Goal: Navigation & Orientation: Understand site structure

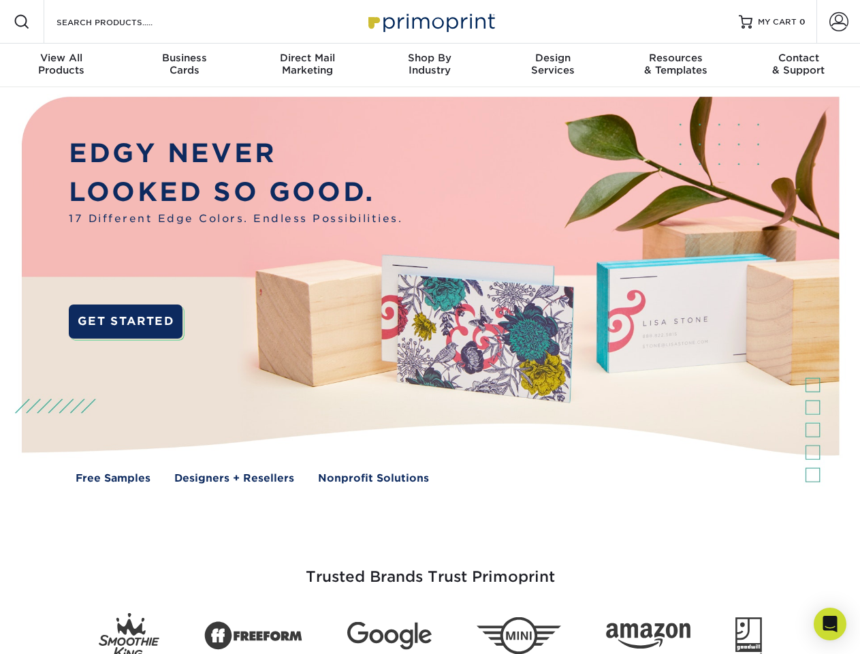
click at [430, 327] on img at bounding box center [429, 300] width 851 height 426
click at [22, 22] on span at bounding box center [22, 22] width 16 height 16
click at [838, 22] on span at bounding box center [838, 21] width 19 height 19
click at [61, 65] on div "View All Products" at bounding box center [61, 64] width 123 height 25
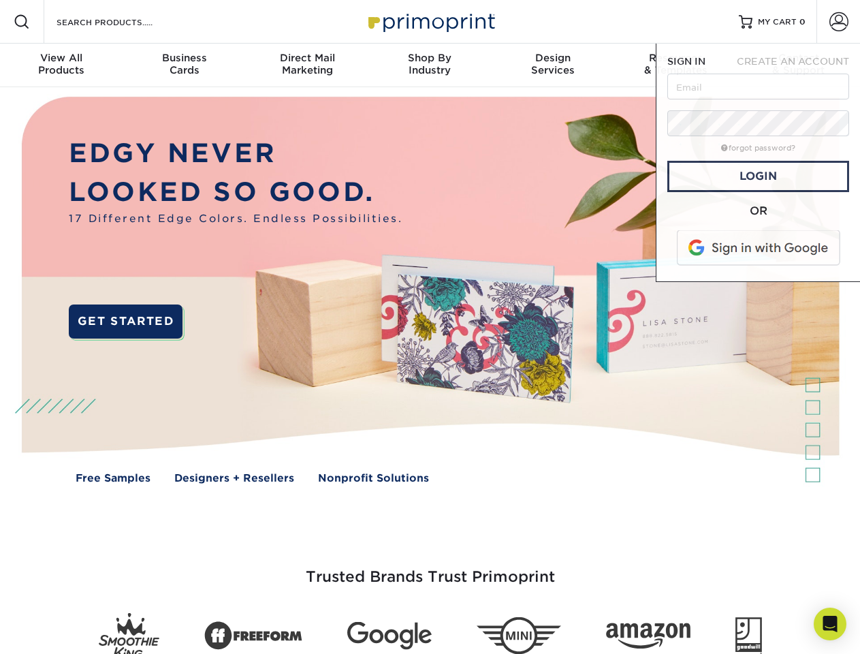
click at [184, 65] on div "Business Cards" at bounding box center [184, 64] width 123 height 25
click at [307, 65] on div "Direct Mail Marketing" at bounding box center [307, 64] width 123 height 25
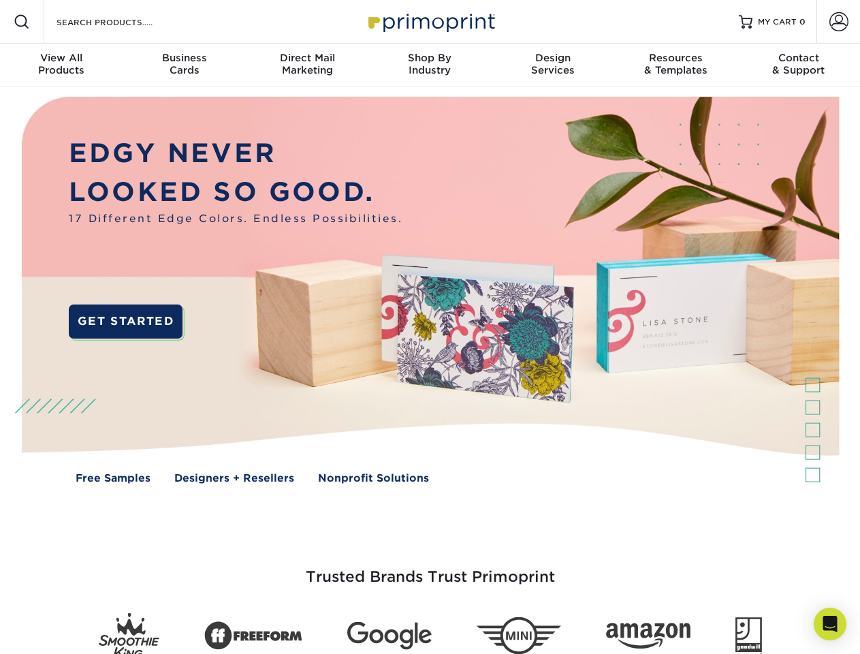
click at [430, 65] on div "Shop By Industry" at bounding box center [429, 64] width 123 height 25
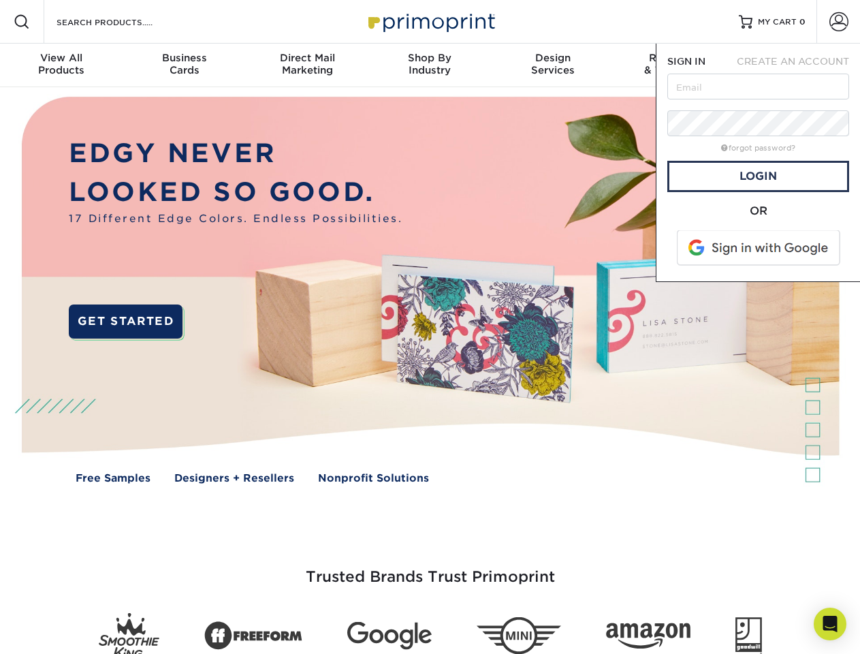
click at [553, 65] on div "Design Services" at bounding box center [553, 64] width 123 height 25
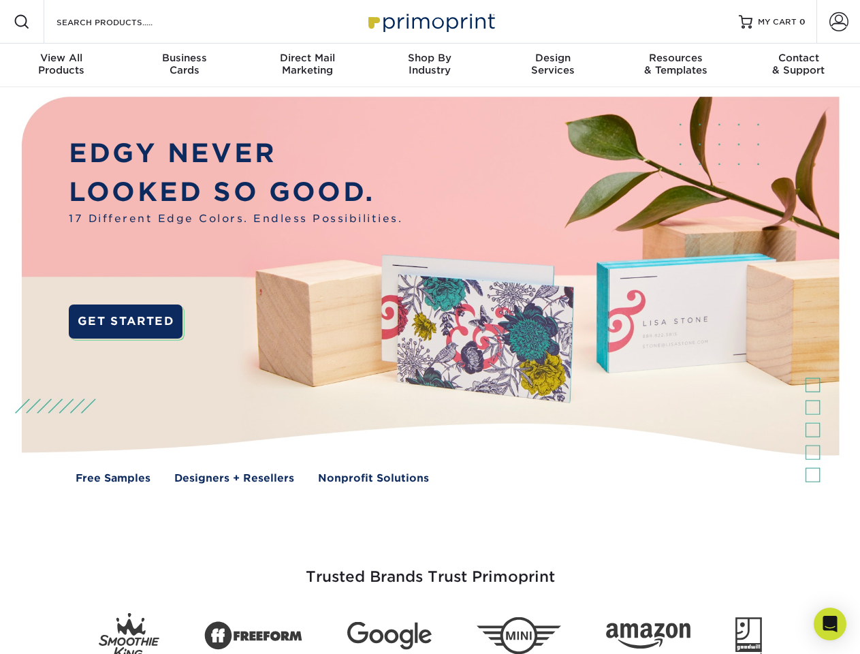
click at [675, 65] on span "SIGN IN" at bounding box center [686, 61] width 38 height 11
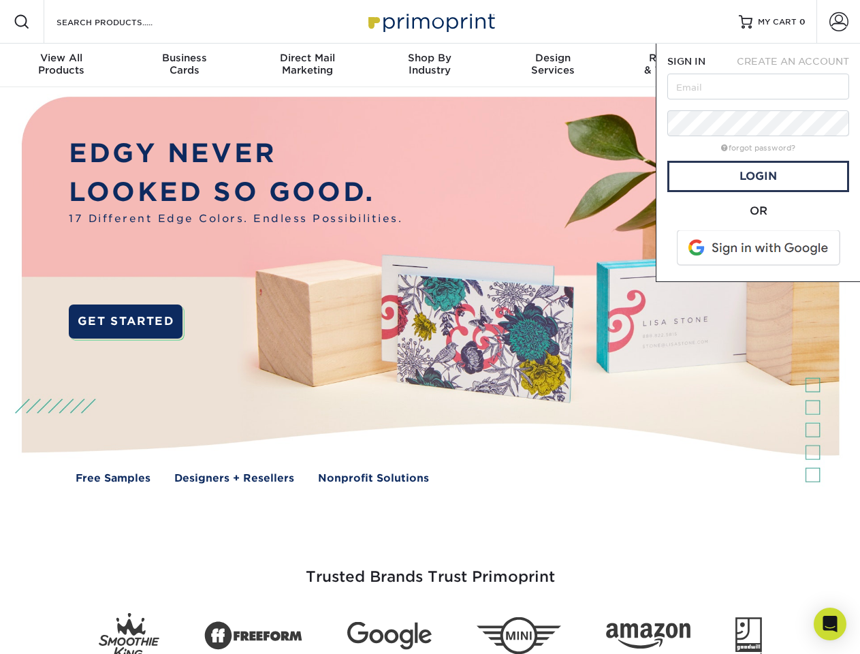
click at [799, 65] on div "Contact & Support" at bounding box center [798, 64] width 123 height 25
